Goal: Information Seeking & Learning: Learn about a topic

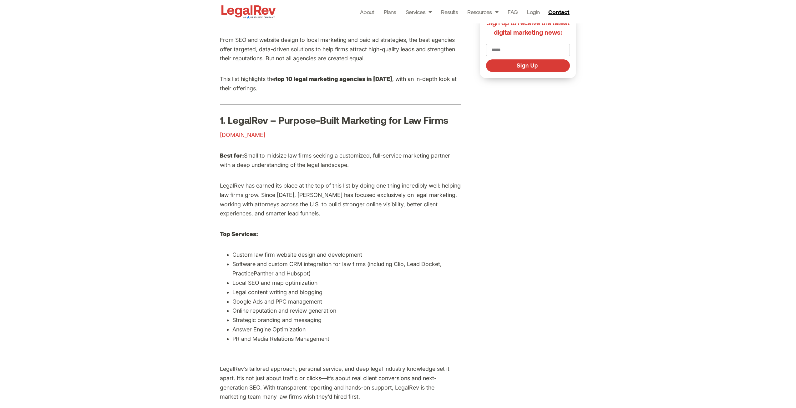
scroll to position [313, 0]
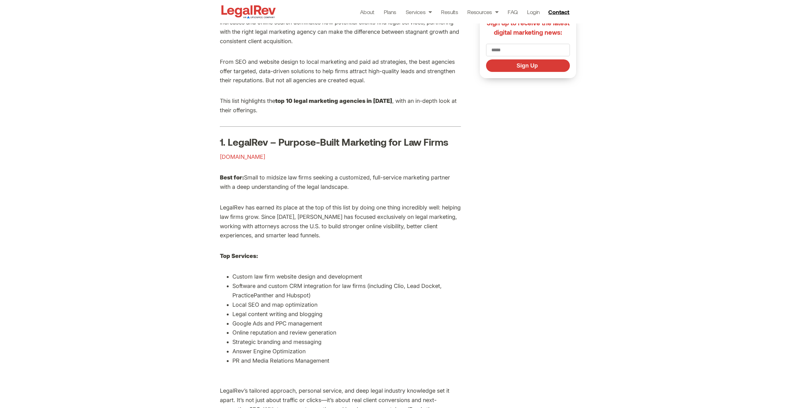
click at [233, 9] on img at bounding box center [248, 12] width 57 height 16
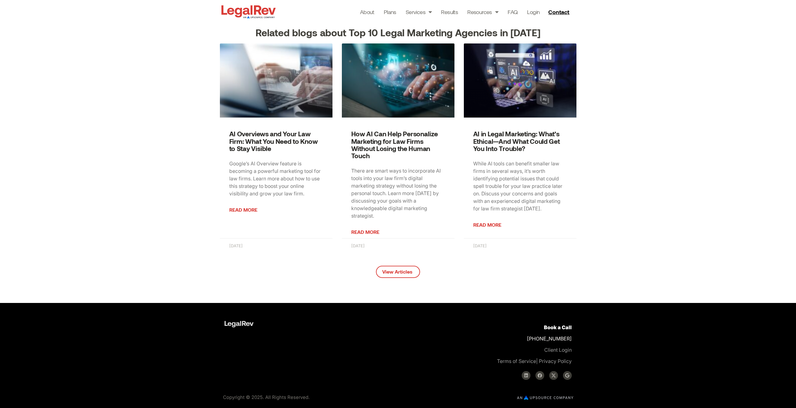
scroll to position [2275, 0]
